Goal: Task Accomplishment & Management: Manage account settings

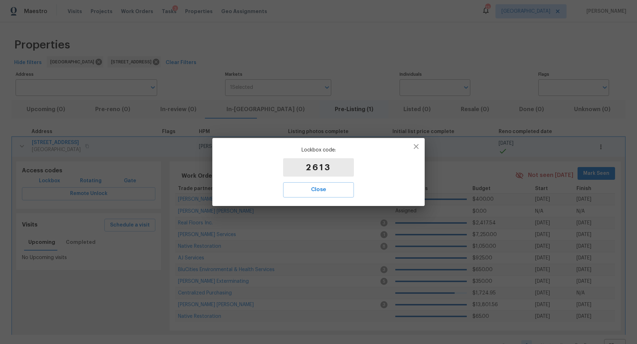
type input "[STREET_ADDRESS]"
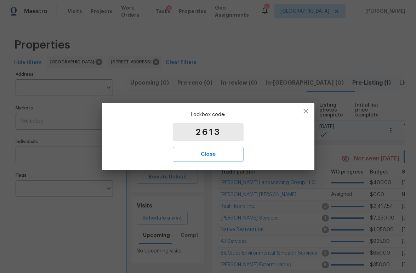
type input "[STREET_ADDRESS]"
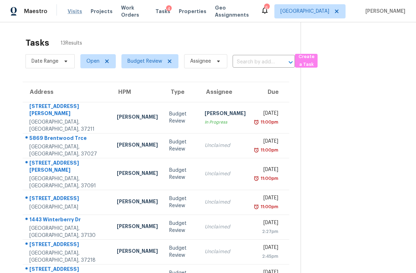
click at [68, 13] on span "Visits" at bounding box center [75, 11] width 15 height 7
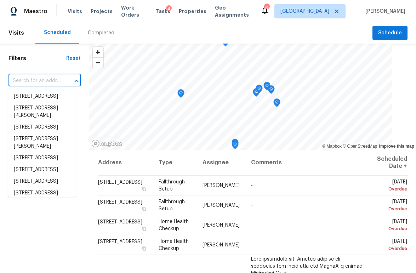
click at [35, 80] on input "text" at bounding box center [34, 80] width 52 height 11
paste input "[STREET_ADDRESS]"
type input "[STREET_ADDRESS]"
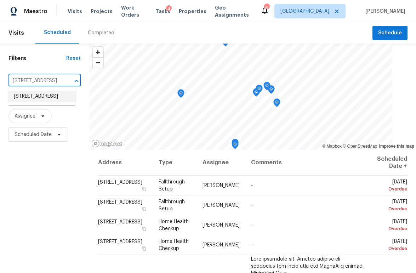
click at [31, 97] on li "[STREET_ADDRESS]" at bounding box center [42, 97] width 68 height 12
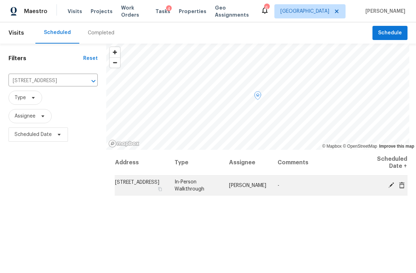
click at [388, 186] on icon at bounding box center [391, 185] width 6 height 6
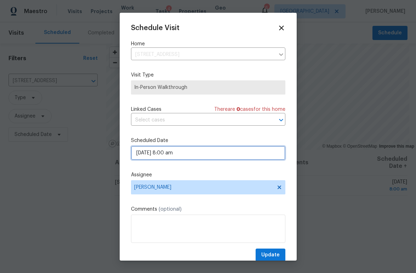
click at [210, 152] on input "[DATE] 8:00 am" at bounding box center [208, 153] width 154 height 14
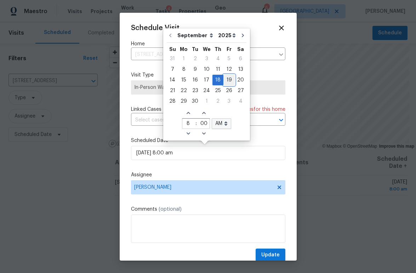
click at [228, 81] on div "19" at bounding box center [228, 80] width 11 height 10
type input "[DATE] 8:00 am"
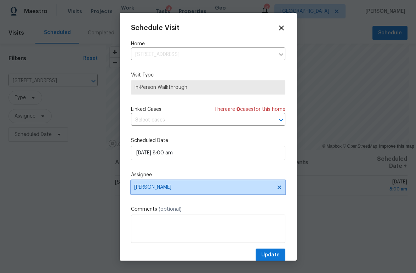
click at [216, 185] on span "[PERSON_NAME]" at bounding box center [203, 187] width 139 height 6
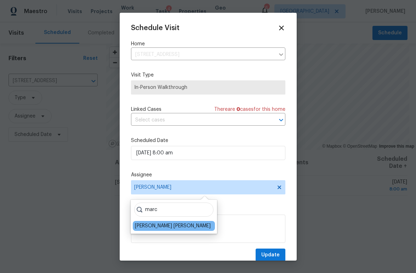
type input "marc"
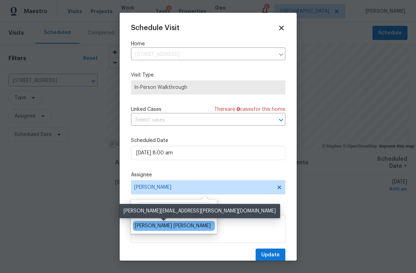
click at [155, 226] on div "[PERSON_NAME] [PERSON_NAME]" at bounding box center [173, 225] width 76 height 7
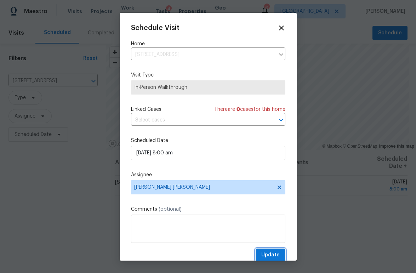
click at [270, 253] on span "Update" at bounding box center [270, 255] width 18 height 9
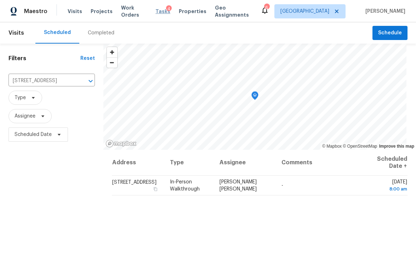
click at [161, 11] on span "Tasks" at bounding box center [162, 11] width 15 height 5
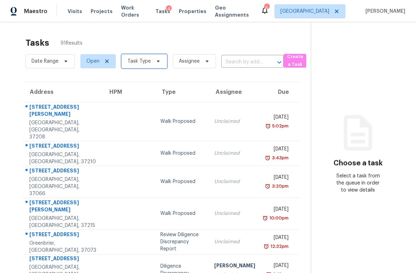
click at [139, 64] on span "Task Type" at bounding box center [138, 61] width 23 height 7
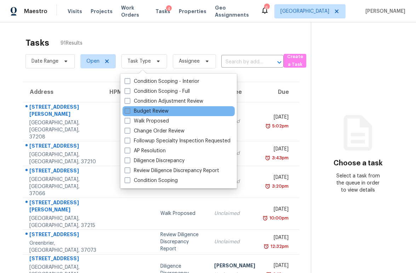
click at [153, 109] on label "Budget Review" at bounding box center [147, 111] width 44 height 7
click at [129, 109] on input "Budget Review" at bounding box center [127, 110] width 5 height 5
checkbox input "true"
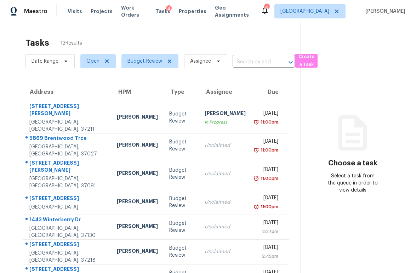
click at [7, 140] on div "Tasks 13 Results Date Range Open Budget Review Assignee ​ Create a Task Address…" at bounding box center [208, 205] width 416 height 367
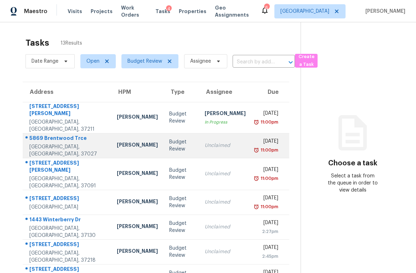
click at [58, 138] on div "5869 Brentwood Trce" at bounding box center [67, 138] width 76 height 9
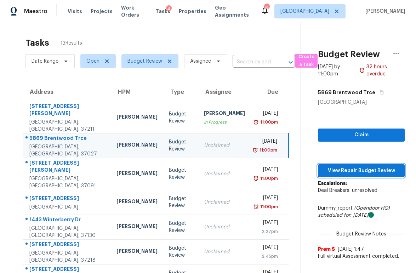
click at [363, 167] on span "View Repair Budget Review" at bounding box center [360, 170] width 75 height 9
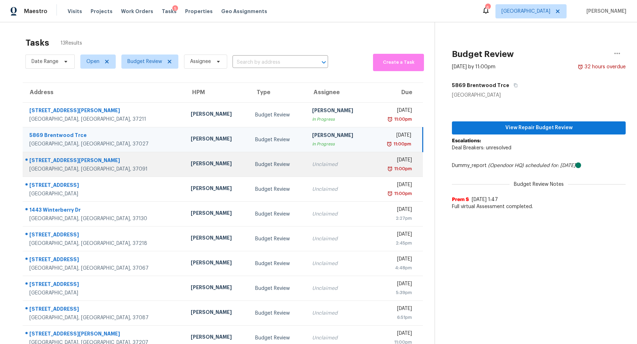
click at [62, 163] on div "[STREET_ADDRESS][PERSON_NAME]" at bounding box center [104, 161] width 150 height 9
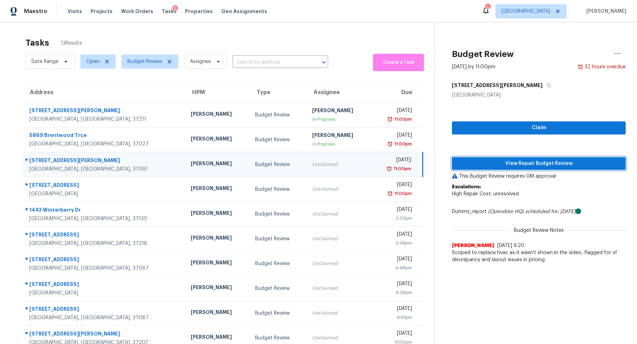
click at [415, 168] on button "View Repair Budget Review" at bounding box center [539, 163] width 174 height 13
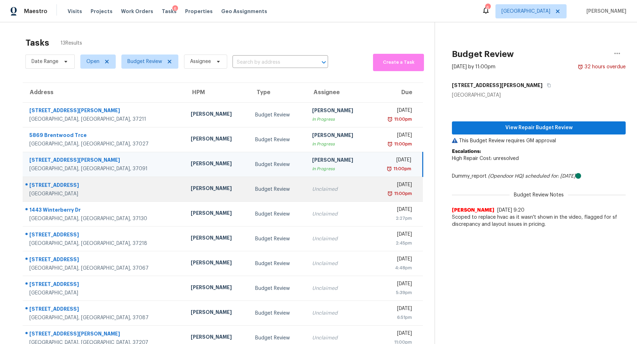
click at [67, 191] on div "[GEOGRAPHIC_DATA]" at bounding box center [104, 193] width 150 height 7
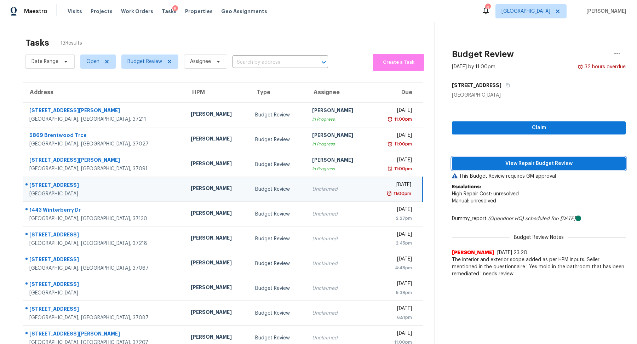
click at [415, 161] on span "View Repair Budget Review" at bounding box center [539, 163] width 162 height 9
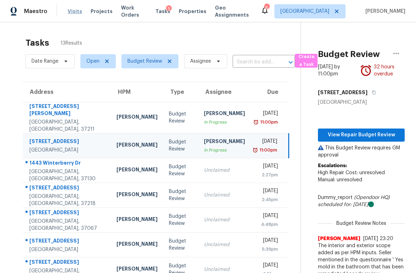
click at [73, 12] on span "Visits" at bounding box center [75, 11] width 15 height 7
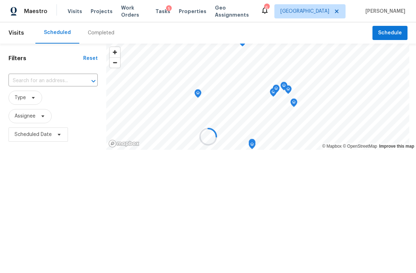
click at [103, 29] on div at bounding box center [208, 136] width 416 height 273
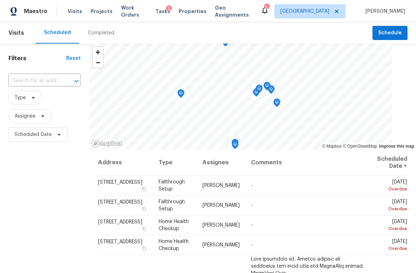
click at [93, 33] on div "Completed" at bounding box center [101, 32] width 27 height 7
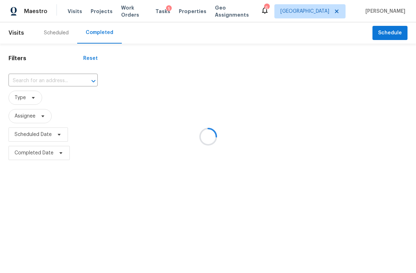
click at [39, 79] on div at bounding box center [208, 136] width 416 height 273
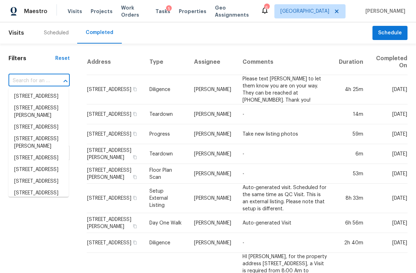
click at [31, 78] on input "text" at bounding box center [28, 80] width 41 height 11
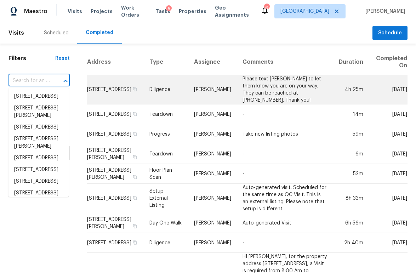
click at [98, 85] on td "[STREET_ADDRESS]" at bounding box center [115, 89] width 57 height 29
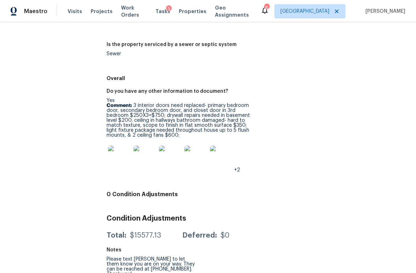
scroll to position [1085, 0]
